Goal: Transaction & Acquisition: Purchase product/service

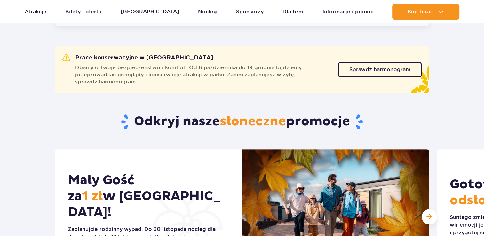
scroll to position [256, 0]
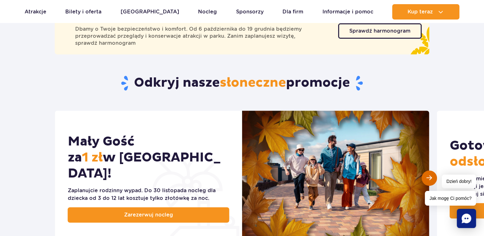
click at [430, 180] on div "Dzień dobry! Jak mogę Ci pomóc?" at bounding box center [450, 190] width 51 height 31
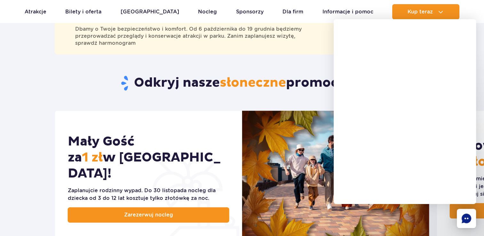
click at [218, 114] on div "Mały Gość za 1 zł w [GEOGRAPHIC_DATA]! Zaplanujcie rodzinny wypad. Do [DATE] no…" at bounding box center [148, 178] width 187 height 135
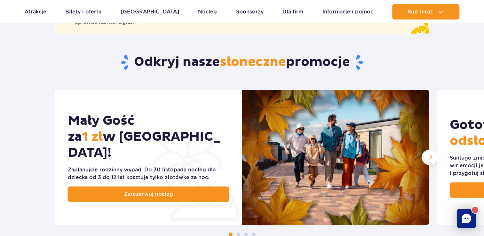
scroll to position [352, 0]
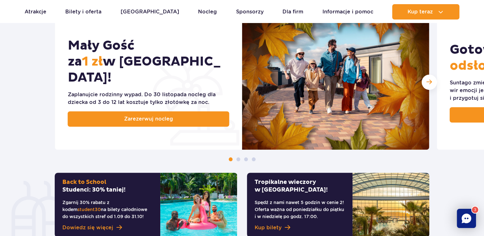
click at [238, 160] on span at bounding box center [238, 159] width 4 height 4
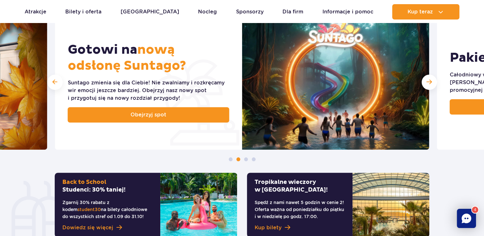
click at [246, 158] on span at bounding box center [246, 159] width 4 height 4
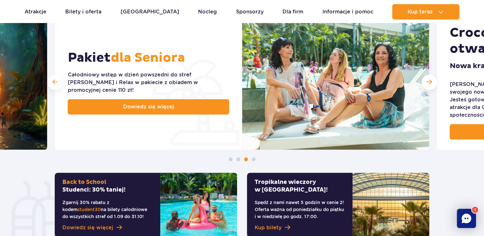
click at [253, 159] on span at bounding box center [254, 159] width 4 height 4
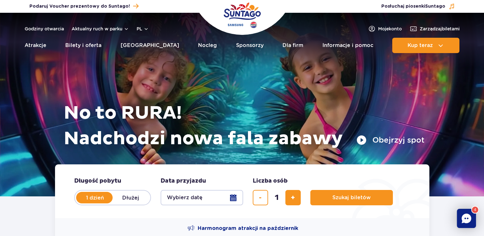
scroll to position [32, 0]
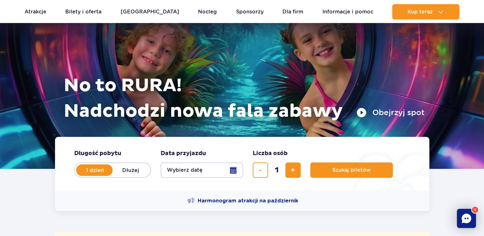
click at [233, 170] on button "Wybierz datę" at bounding box center [202, 170] width 83 height 15
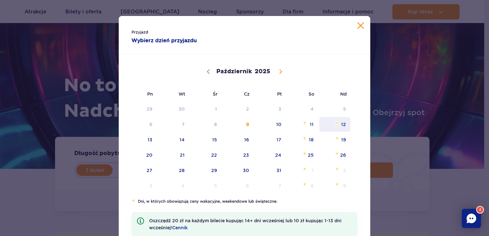
click at [331, 126] on span "12" at bounding box center [335, 124] width 32 height 15
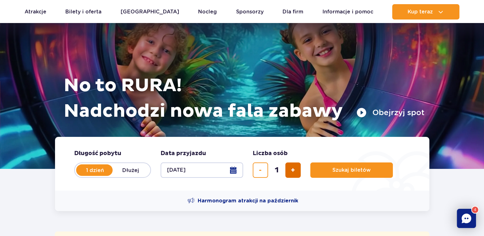
click at [301, 170] on form "Długość pobytu długość pobytu w hero 1 dzień Dłużej Data przyjazdu data przyjaz…" at bounding box center [242, 164] width 374 height 54
click at [297, 168] on button "dodaj bilet" at bounding box center [292, 170] width 15 height 15
type input "2"
click at [297, 168] on button "dodaj bilet" at bounding box center [292, 170] width 15 height 15
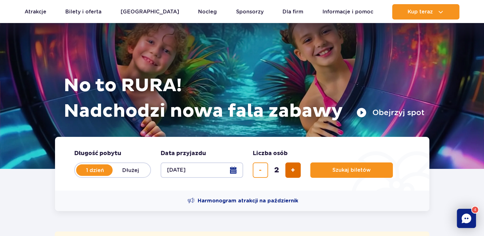
type input "3"
click at [297, 168] on button "dodaj bilet" at bounding box center [292, 170] width 15 height 15
type input "4"
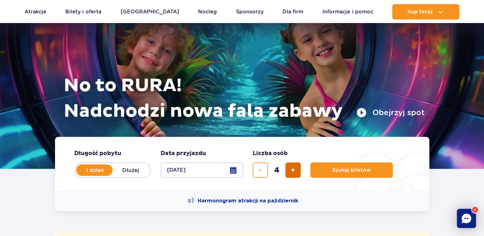
click at [297, 168] on button "dodaj bilet" at bounding box center [292, 170] width 15 height 15
type input "5"
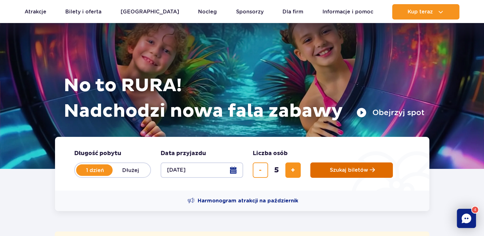
click at [345, 170] on span "Szukaj biletów" at bounding box center [349, 170] width 38 height 6
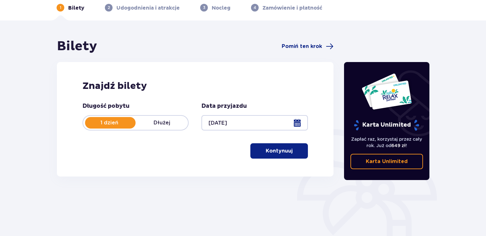
scroll to position [26, 0]
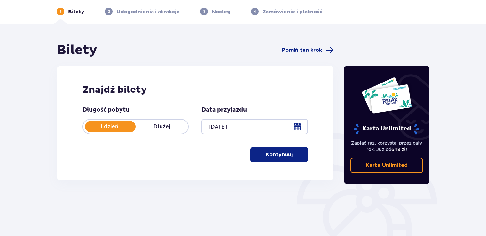
click at [279, 155] on p "Kontynuuj" at bounding box center [279, 154] width 27 height 7
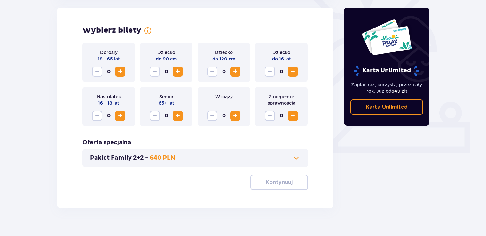
scroll to position [114, 0]
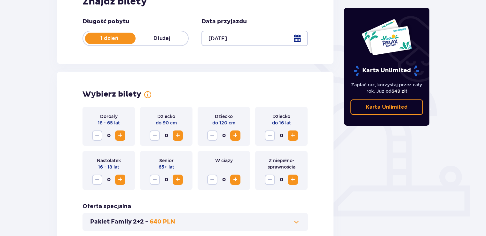
click at [122, 135] on span "Zwiększ" at bounding box center [120, 136] width 8 height 8
click at [292, 134] on span "Zwiększ" at bounding box center [293, 136] width 8 height 8
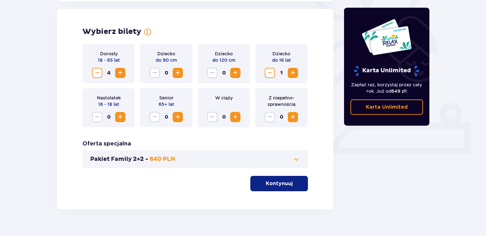
scroll to position [178, 0]
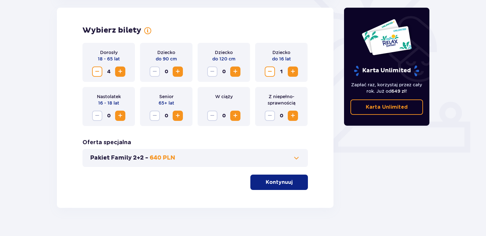
click at [274, 182] on p "Kontynuuj" at bounding box center [279, 182] width 27 height 7
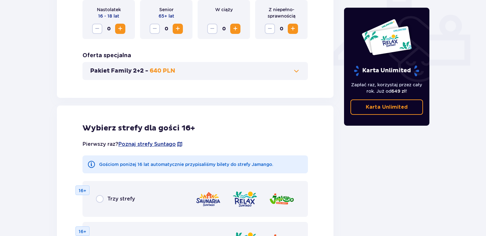
scroll to position [259, 0]
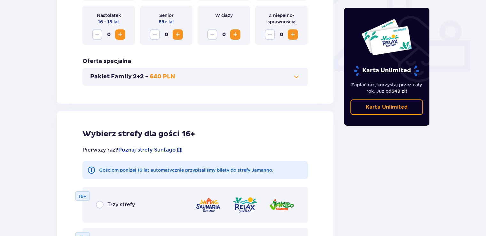
click at [295, 77] on span at bounding box center [297, 77] width 8 height 8
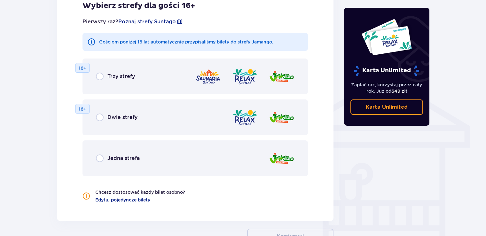
scroll to position [434, 0]
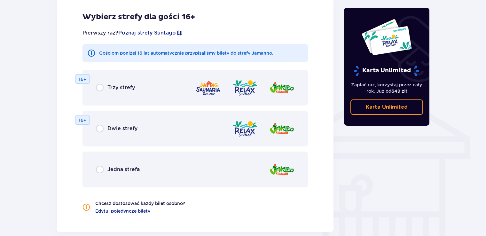
click at [101, 87] on input "radio" at bounding box center [100, 88] width 8 height 8
radio input "true"
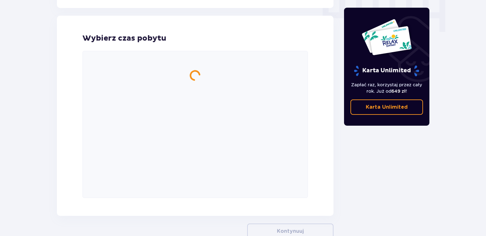
scroll to position [658, 0]
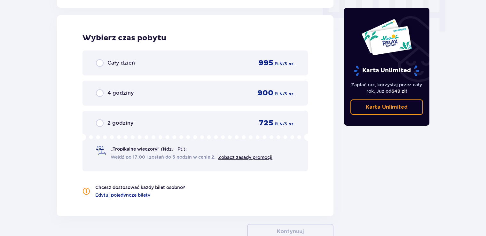
click at [99, 64] on input "radio" at bounding box center [100, 63] width 8 height 8
radio input "true"
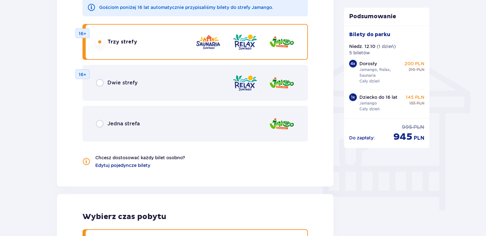
scroll to position [479, 0]
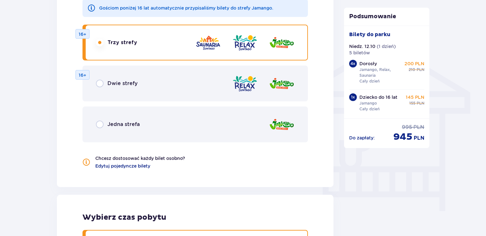
click at [100, 82] on input "radio" at bounding box center [100, 84] width 8 height 8
radio input "true"
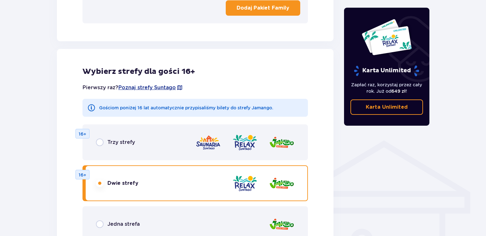
scroll to position [443, 0]
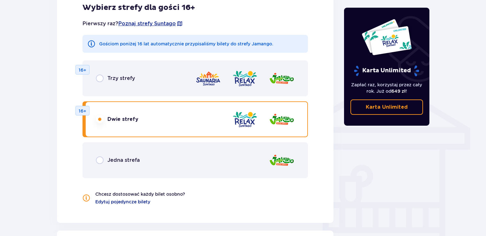
click at [101, 159] on input "radio" at bounding box center [100, 160] width 8 height 8
radio input "true"
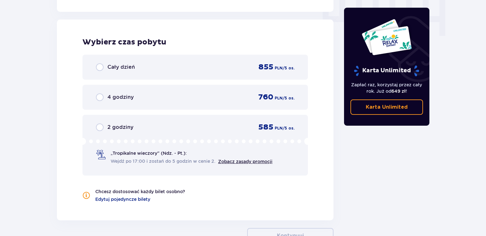
scroll to position [658, 0]
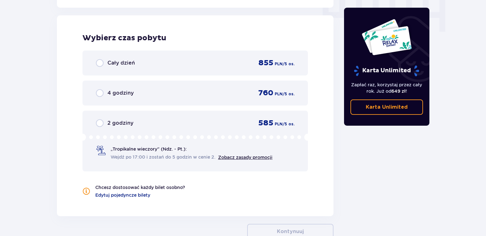
click at [102, 63] on input "radio" at bounding box center [100, 63] width 8 height 8
radio input "true"
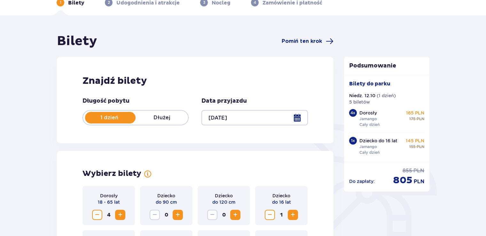
scroll to position [128, 0]
